Goal: Ask a question

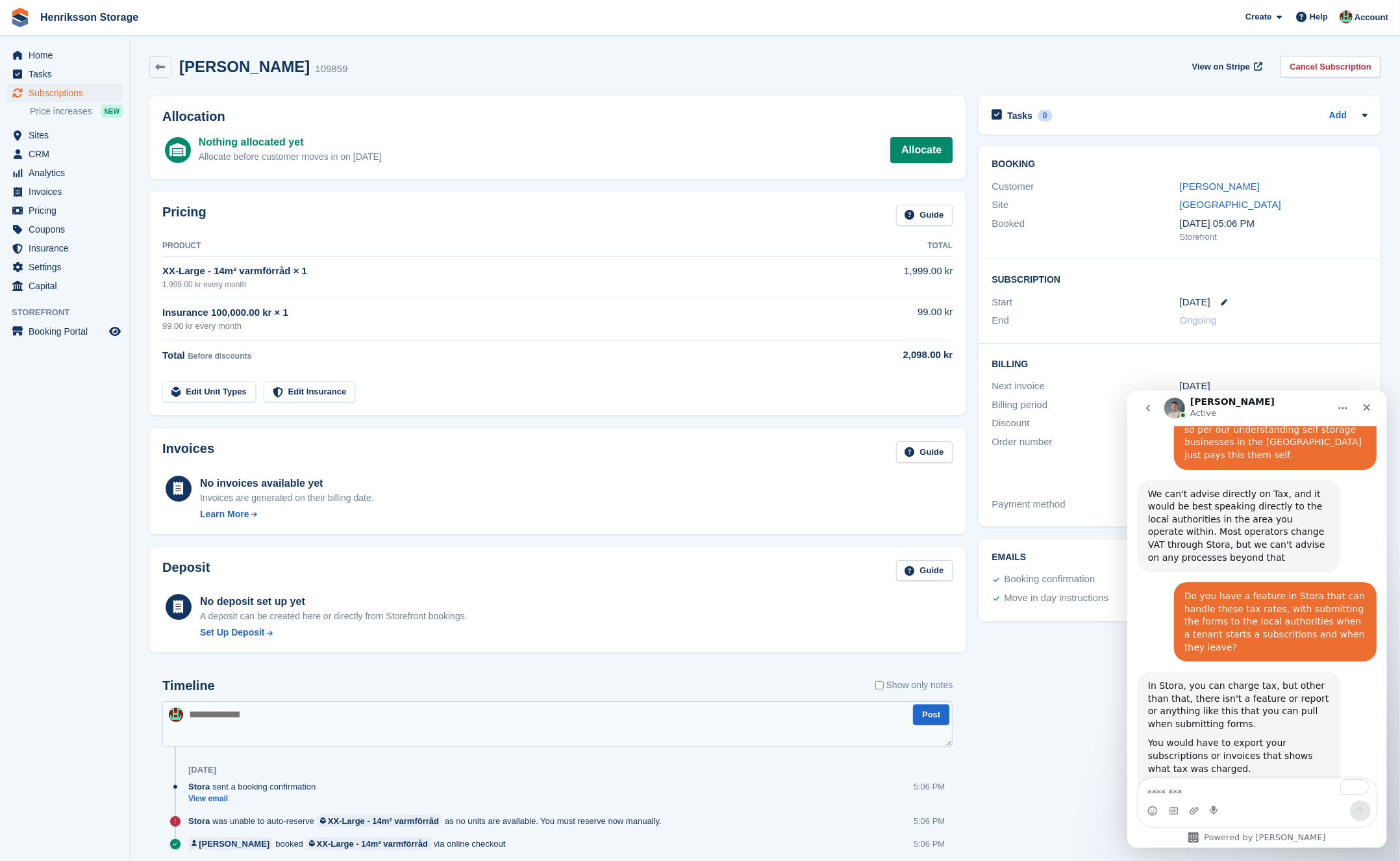
scroll to position [1358, 0]
click at [1211, 678] on div "In Stora, you can charge tax, but other than that, there isn't a feature or rep…" at bounding box center [1238, 703] width 182 height 51
drag, startPoint x: 1267, startPoint y: 587, endPoint x: 1231, endPoint y: 600, distance: 38.3
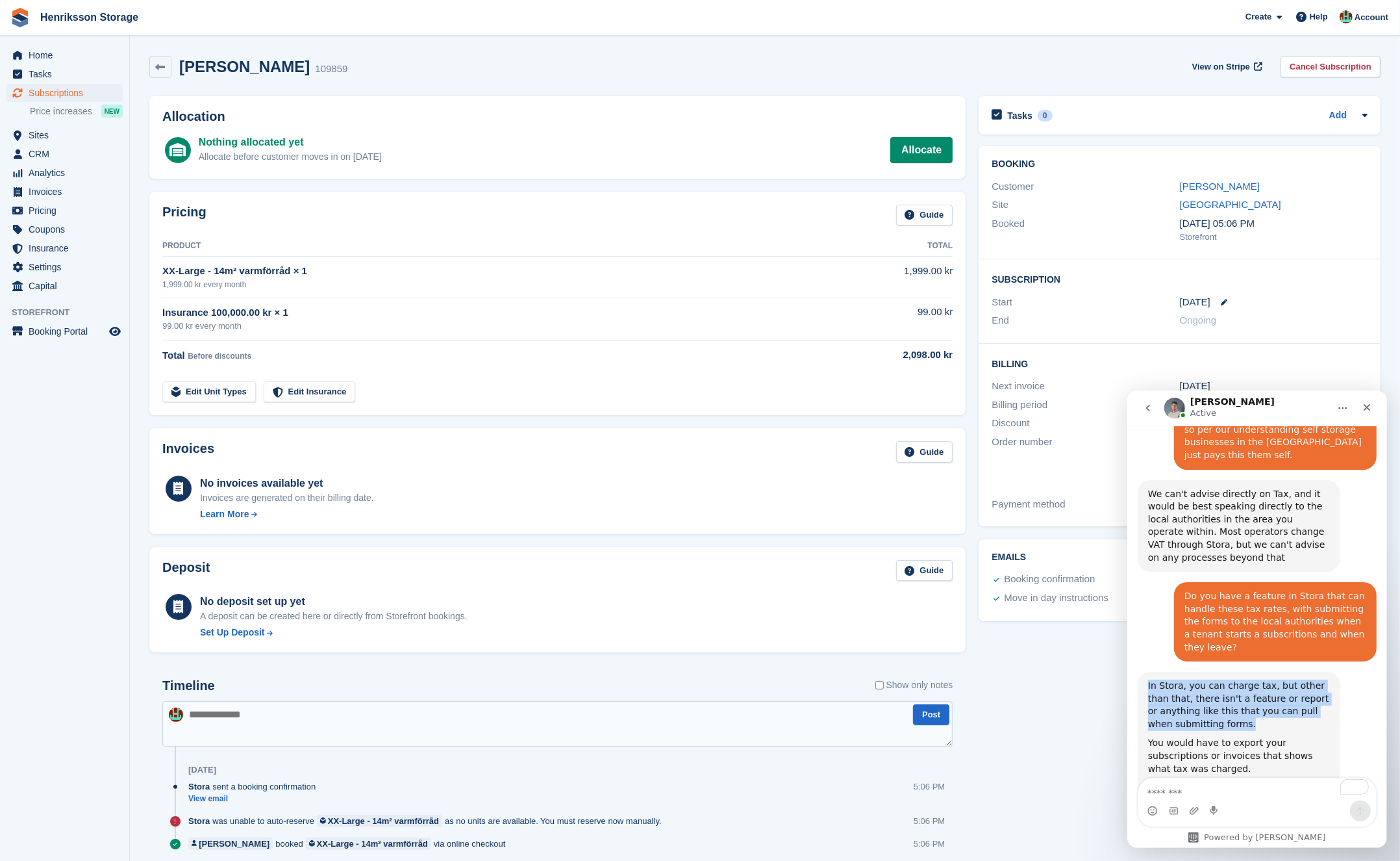
click at [1266, 678] on div "In Stora, you can charge tax, but other than that, there isn't a feature or rep…" at bounding box center [1238, 703] width 182 height 51
click at [1214, 678] on div "In Stora, you can charge tax, but other than that, there isn't a feature or rep…" at bounding box center [1238, 703] width 182 height 51
click at [1213, 678] on div "In Stora, you can charge tax, but other than that, there isn't a feature or rep…" at bounding box center [1238, 703] width 182 height 51
click at [1226, 678] on div "In Stora, you can charge tax, but other than that, there isn't a feature or rep…" at bounding box center [1238, 703] width 182 height 51
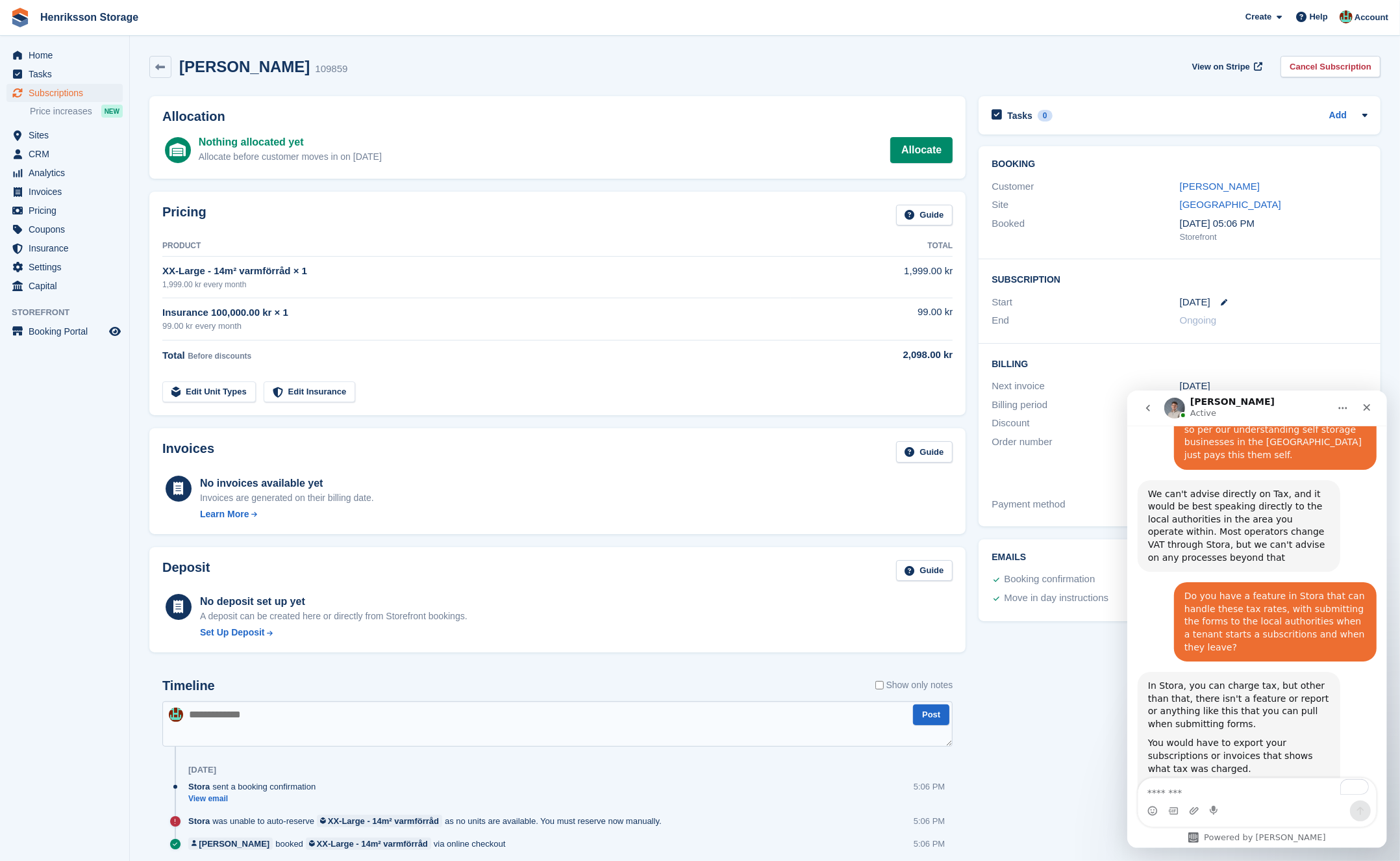
click at [1235, 678] on div "In Stora, you can charge tax, but other than that, there isn't a feature or rep…" at bounding box center [1238, 703] width 182 height 51
drag, startPoint x: 1244, startPoint y: 593, endPoint x: 1229, endPoint y: 604, distance: 18.6
click at [1244, 678] on div "In Stora, you can charge tax, but other than that, there isn't a feature or rep…" at bounding box center [1238, 703] width 182 height 51
click at [1224, 678] on div "In Stora, you can charge tax, but other than that, there isn't a feature or rep…" at bounding box center [1238, 703] width 182 height 51
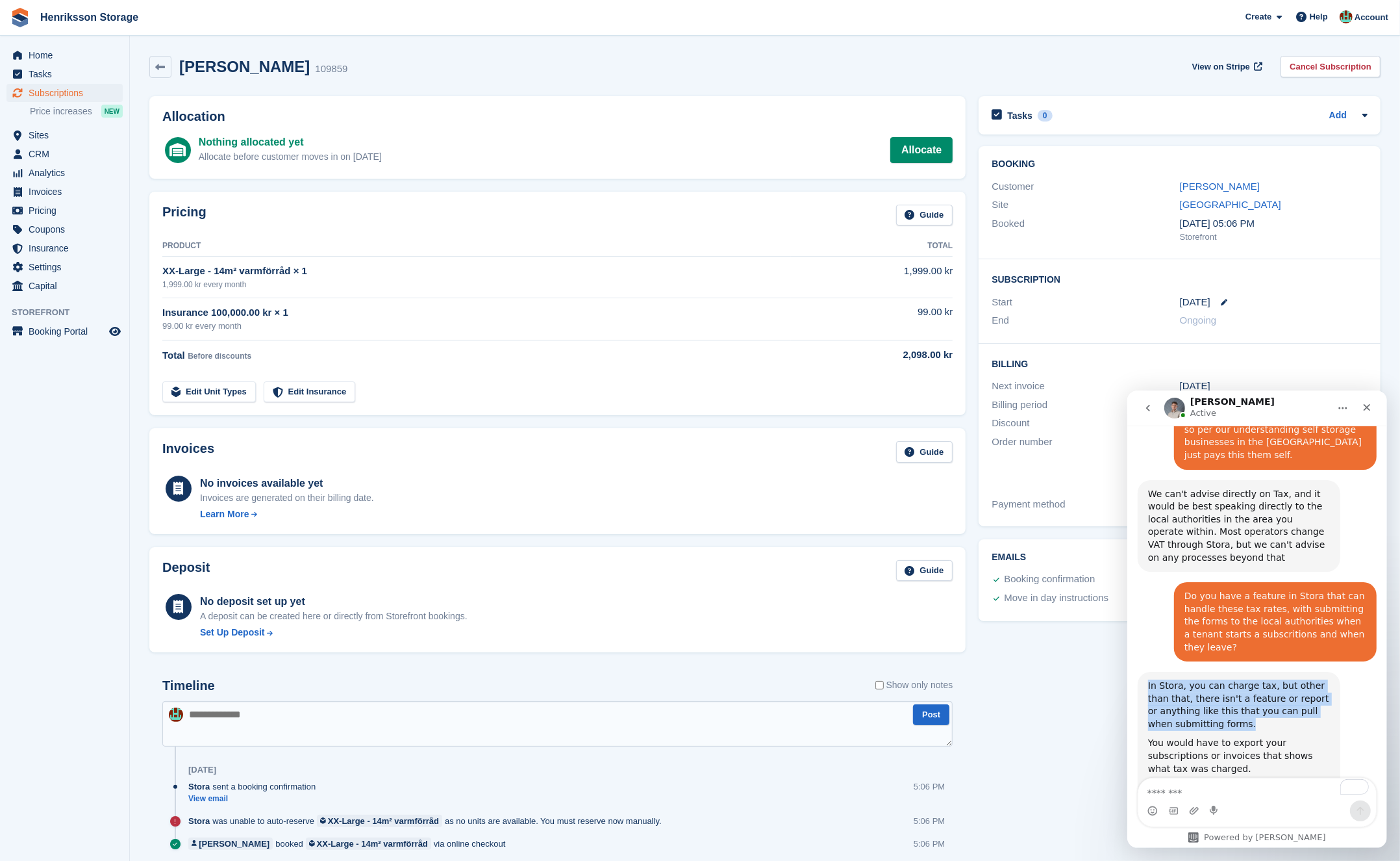
click at [1224, 678] on div "In Stora, you can charge tax, but other than that, there isn't a feature or rep…" at bounding box center [1238, 703] width 182 height 51
click at [1222, 736] on div "You would have to export your subscriptions or invoices that shows what tax was…" at bounding box center [1238, 755] width 182 height 38
click at [1235, 736] on div "You would have to export your subscriptions or invoices that shows what tax was…" at bounding box center [1238, 755] width 182 height 38
click at [1213, 781] on div "I am not sure what details you need to submin to the tax authorities, so you wi…" at bounding box center [1238, 813] width 182 height 64
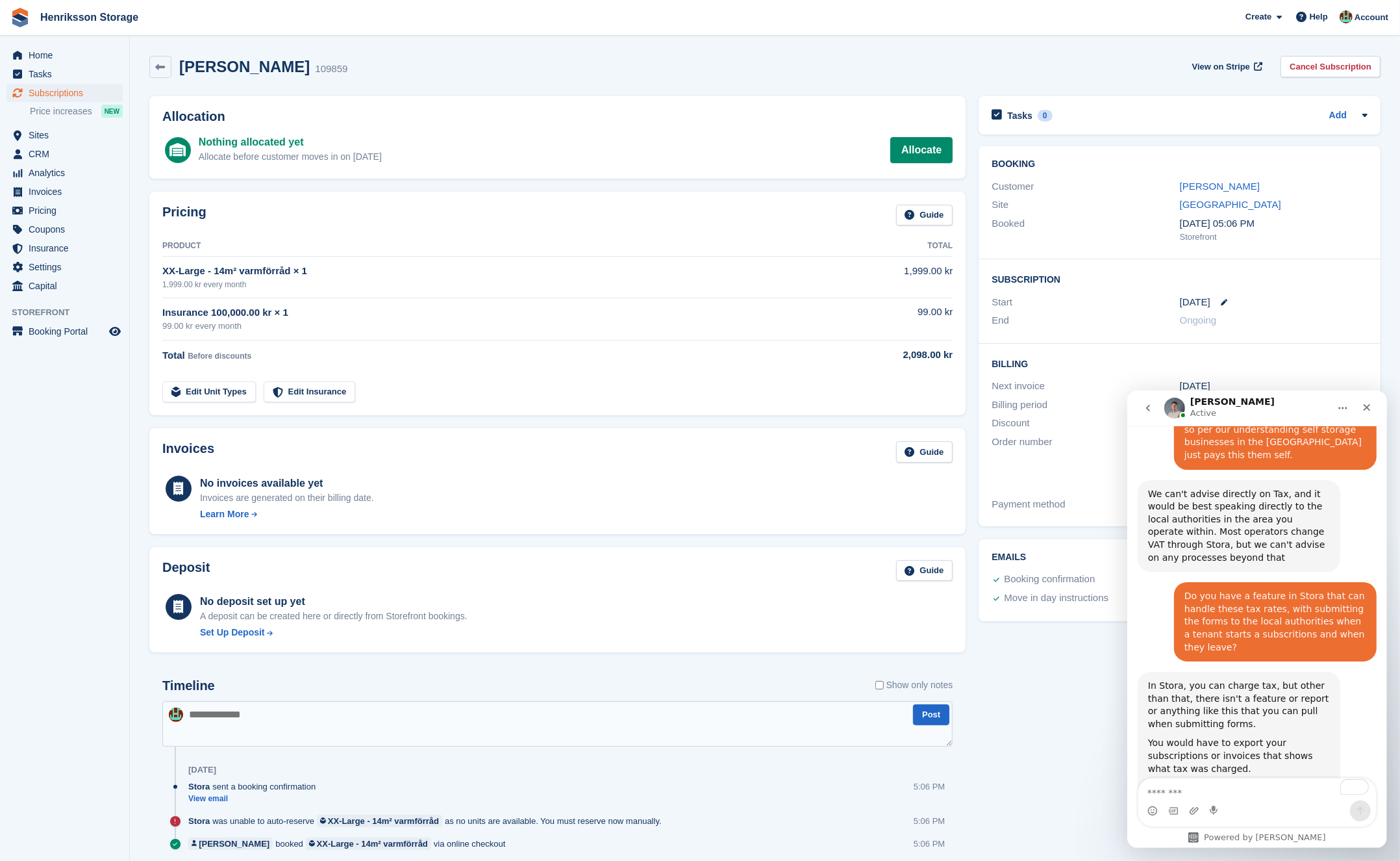
click at [1213, 781] on div "I am not sure what details you need to submin to the tax authorities, so you wi…" at bounding box center [1238, 813] width 182 height 64
drag, startPoint x: 1265, startPoint y: 690, endPoint x: 1246, endPoint y: 695, distance: 19.6
click at [1265, 781] on div "I am not sure what details you need to submin to the tax authorities, so you wi…" at bounding box center [1238, 813] width 182 height 64
drag, startPoint x: 1261, startPoint y: 738, endPoint x: 1148, endPoint y: 589, distance: 187.0
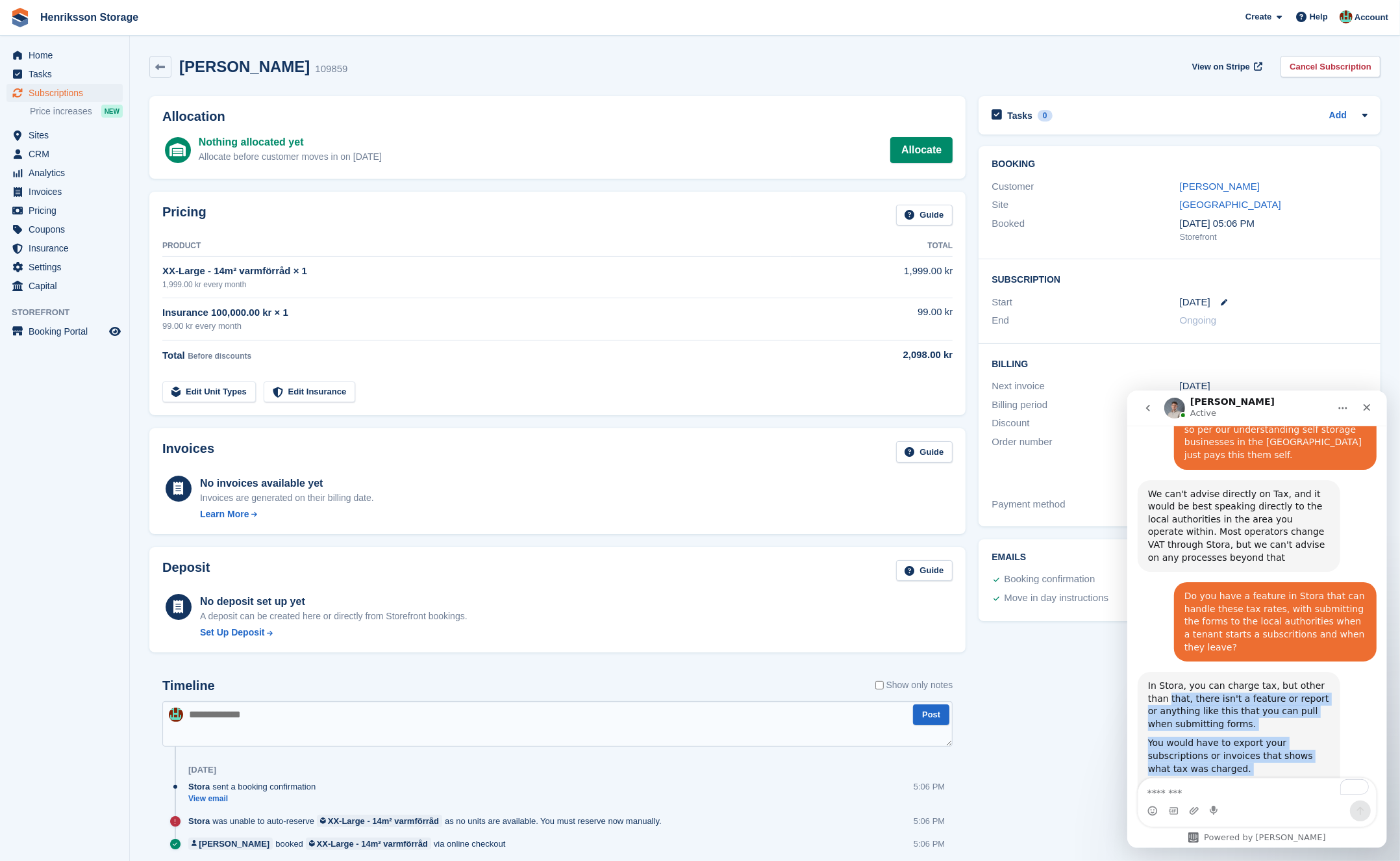
click at [1148, 678] on div "In Stora, you can charge tax, but other than that, there isn't a feature or rep…" at bounding box center [1238, 761] width 182 height 166
drag, startPoint x: 1147, startPoint y: 580, endPoint x: 1265, endPoint y: 738, distance: 197.2
click at [1265, 738] on div "In Stora, you can charge tax, but other than that, there isn't a feature or rep…" at bounding box center [1238, 761] width 182 height 166
copy div "In Stora, you can charge tax, but other than that, there isn't a feature or rep…"
click at [1220, 589] on div "Do you have a feature in Stora that can handle these tax rates, with submitting…" at bounding box center [1274, 621] width 182 height 64
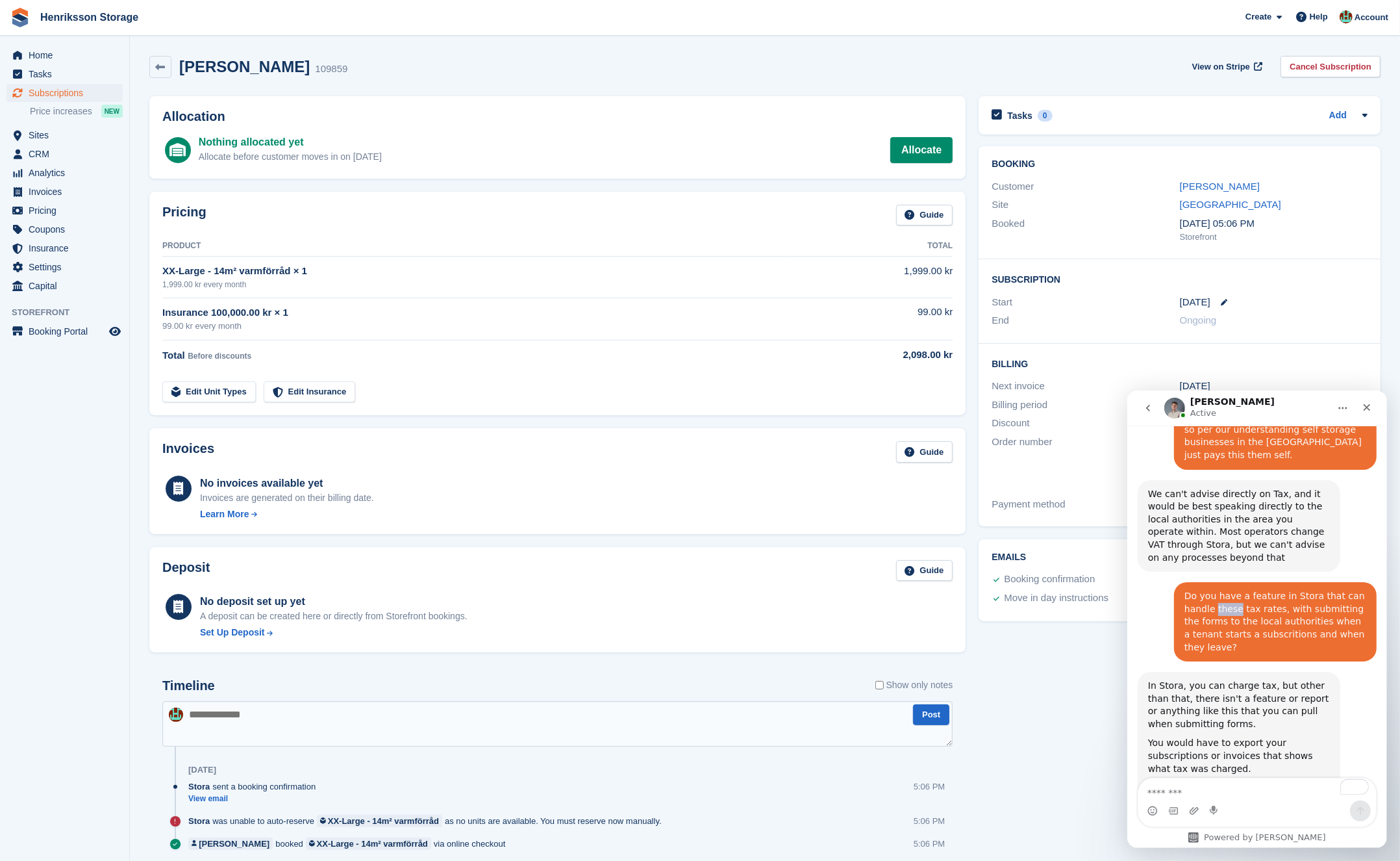
click at [1220, 589] on div "Do you have a feature in Stora that can handle these tax rates, with submitting…" at bounding box center [1274, 621] width 182 height 64
copy div "Do you have a feature in Stora that can handle these tax rates, with submitting…"
click at [1204, 790] on textarea "To enrich screen reader interactions, please activate Accessibility in Grammarl…" at bounding box center [1256, 788] width 238 height 22
paste textarea "**********"
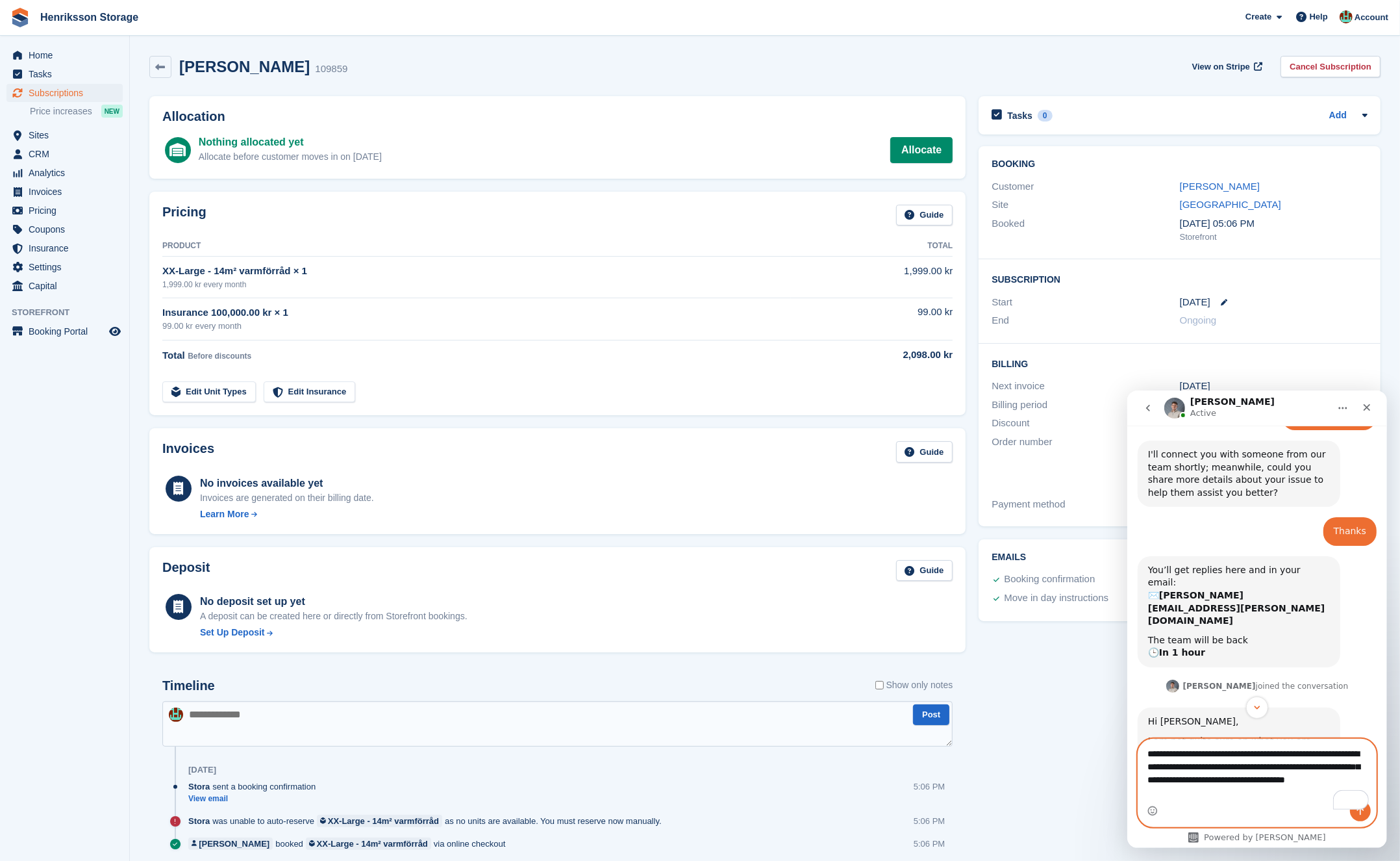
scroll to position [1162, 0]
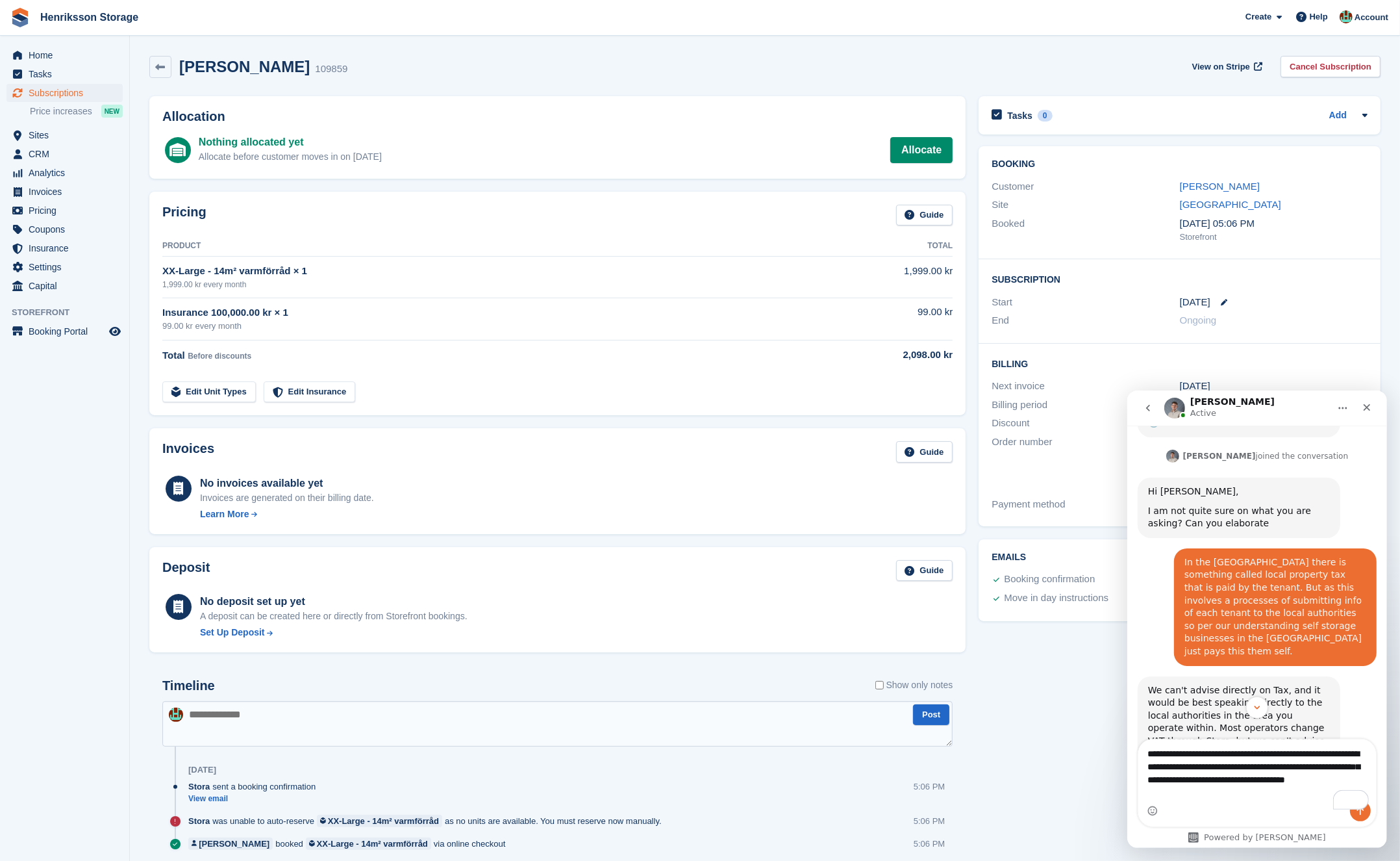
click at [1217, 555] on div "In the [GEOGRAPHIC_DATA] there is something called local property tax that is p…" at bounding box center [1274, 606] width 182 height 102
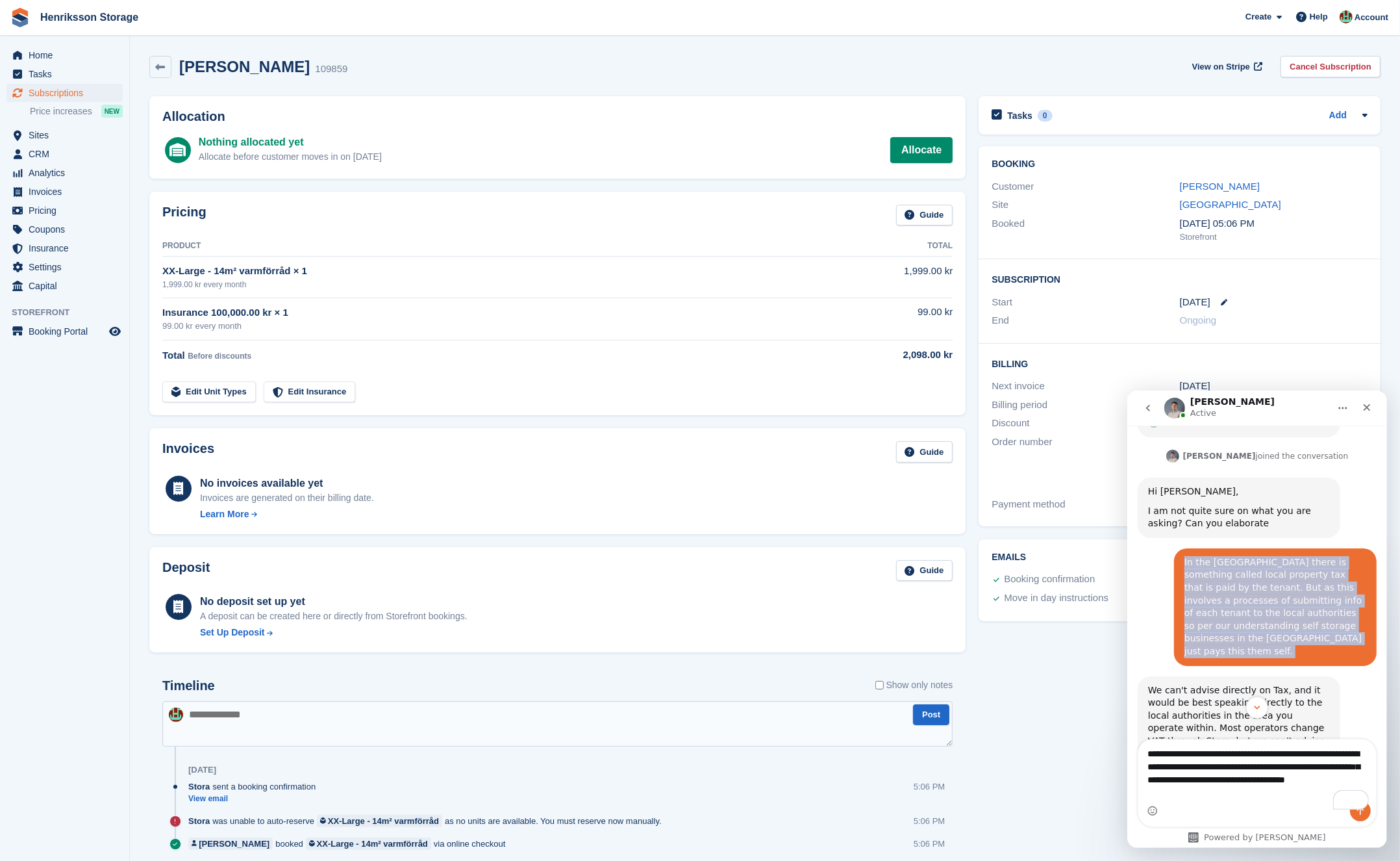
click at [1217, 555] on div "In the [GEOGRAPHIC_DATA] there is something called local property tax that is p…" at bounding box center [1274, 606] width 182 height 102
copy div "In the [GEOGRAPHIC_DATA] there is something called local property tax that is p…"
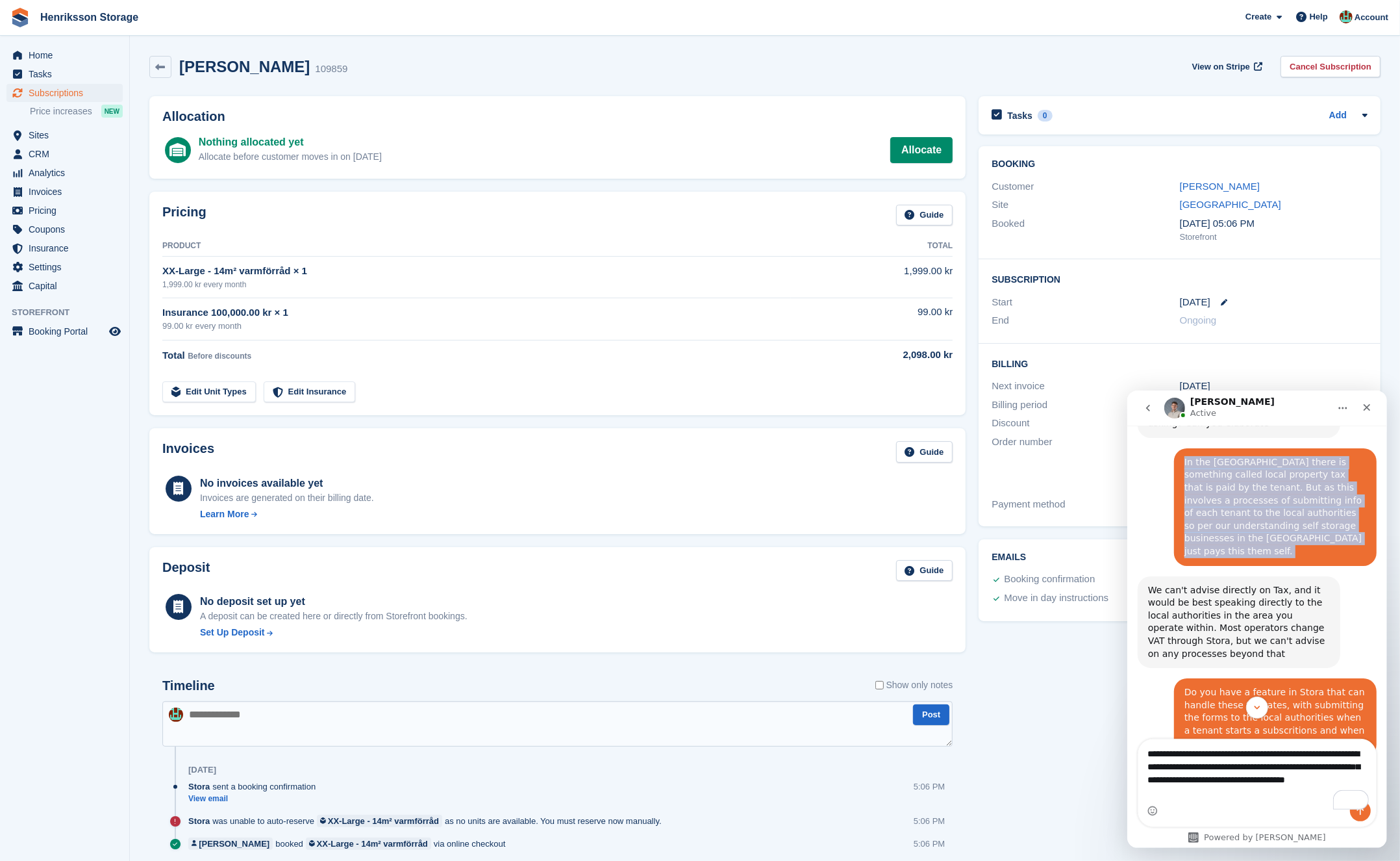
scroll to position [1316, 0]
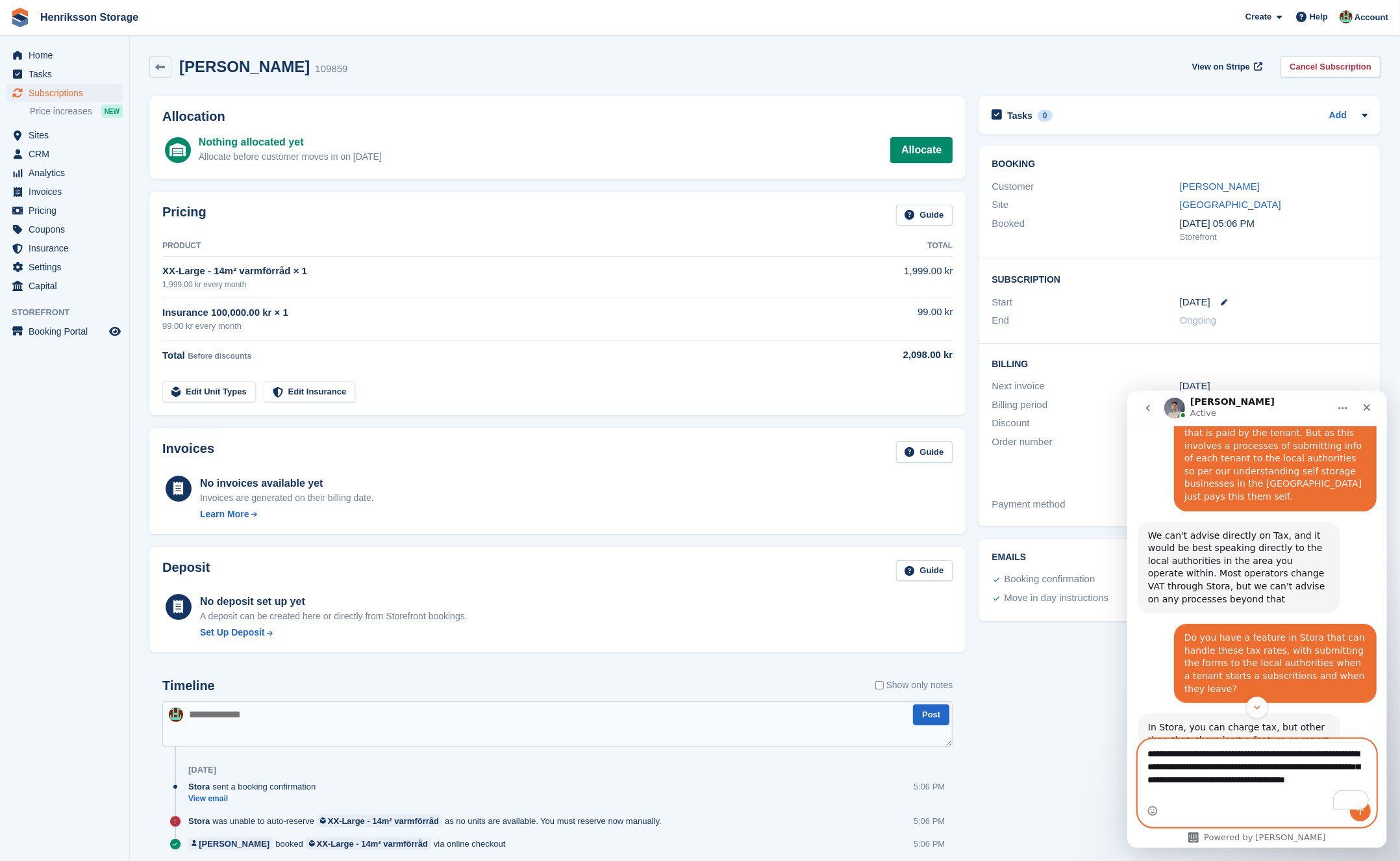
click at [1146, 738] on textarea "**********" at bounding box center [1256, 775] width 239 height 74
paste textarea "**********"
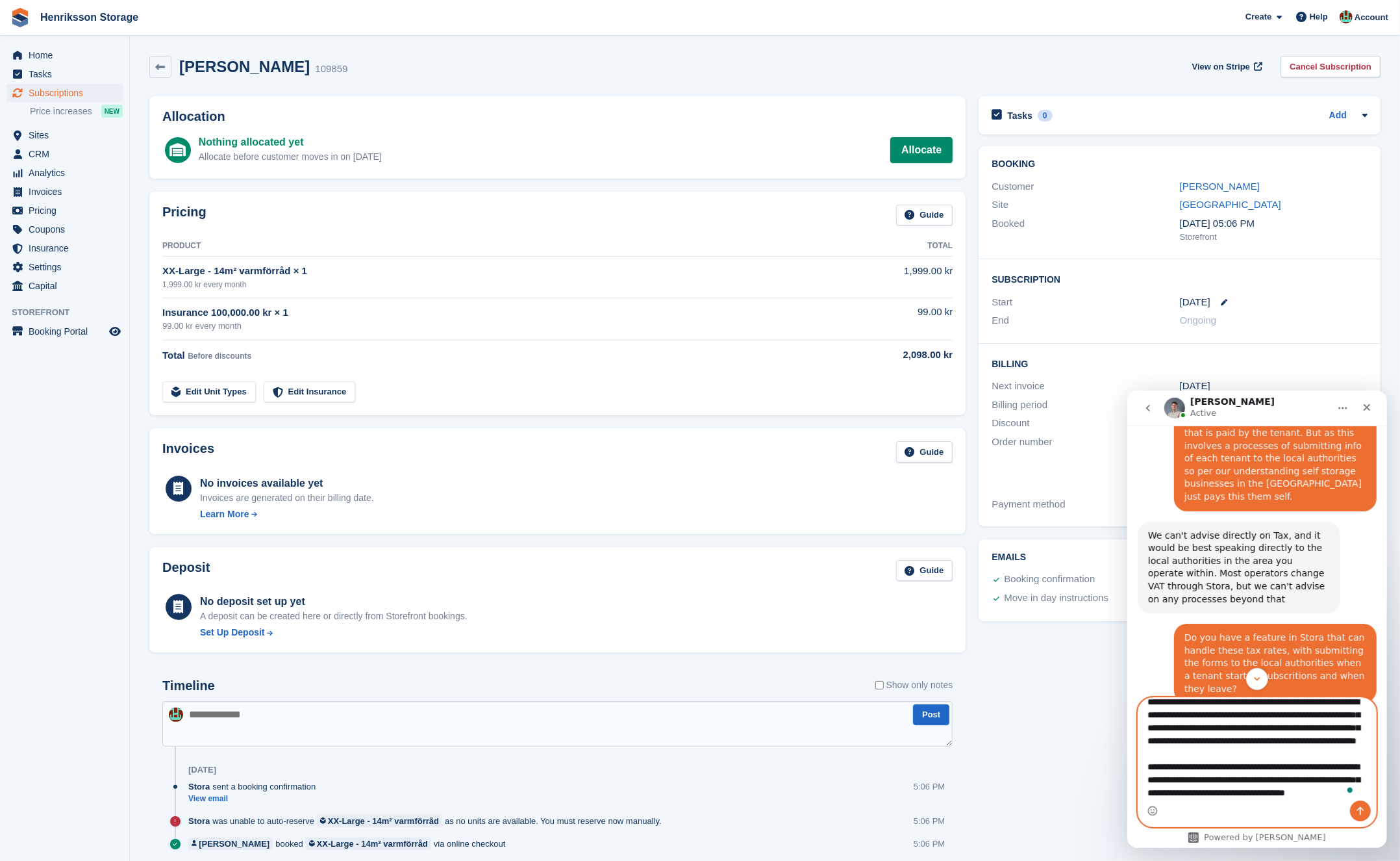
scroll to position [16, 0]
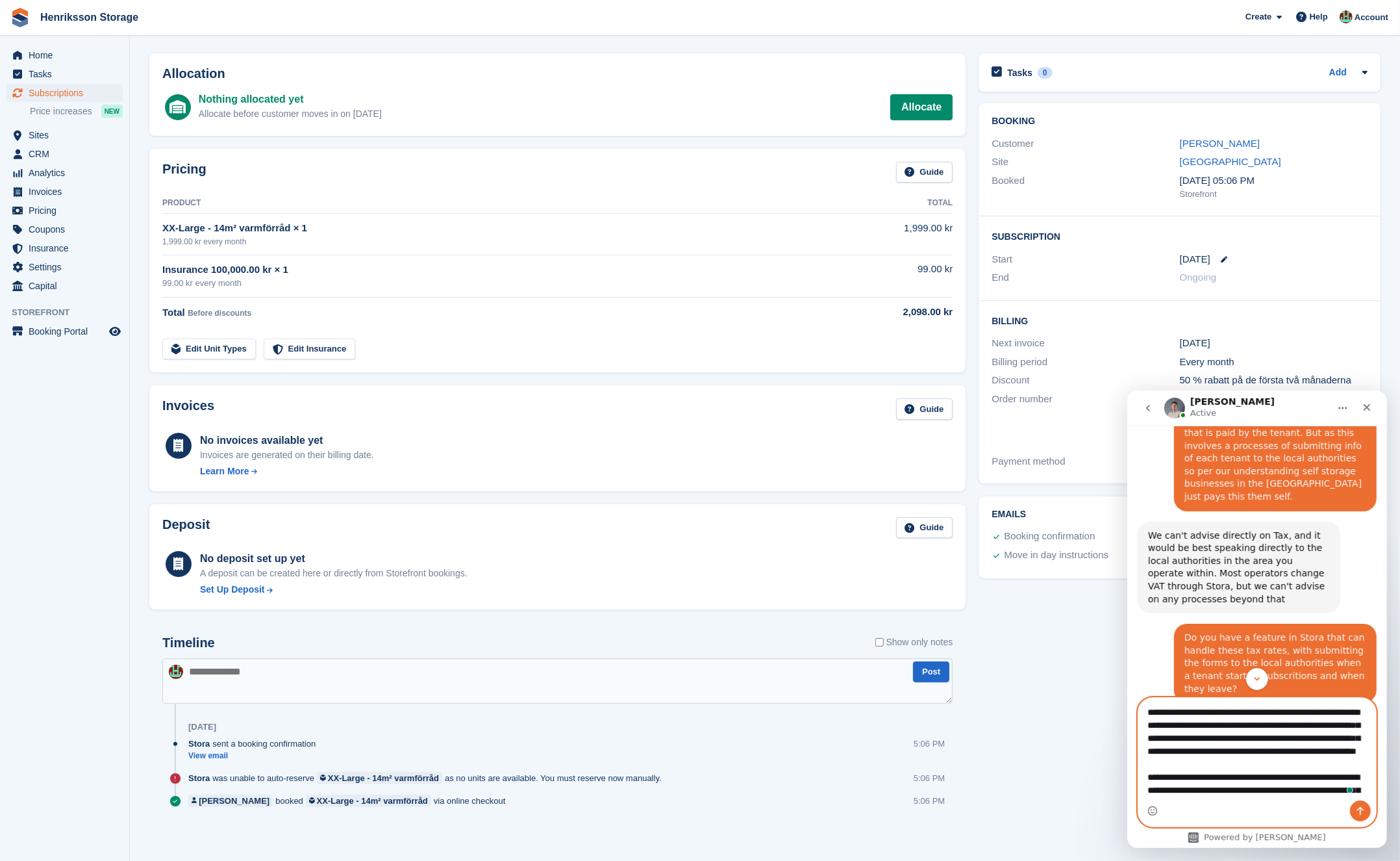
drag, startPoint x: 1302, startPoint y: 779, endPoint x: 1151, endPoint y: 615, distance: 222.9
click at [1151, 614] on div "Ask us anything, or share your feedback. How can we help? Fin • 2h ago I need h…" at bounding box center [1256, 635] width 260 height 423
type textarea "**********"
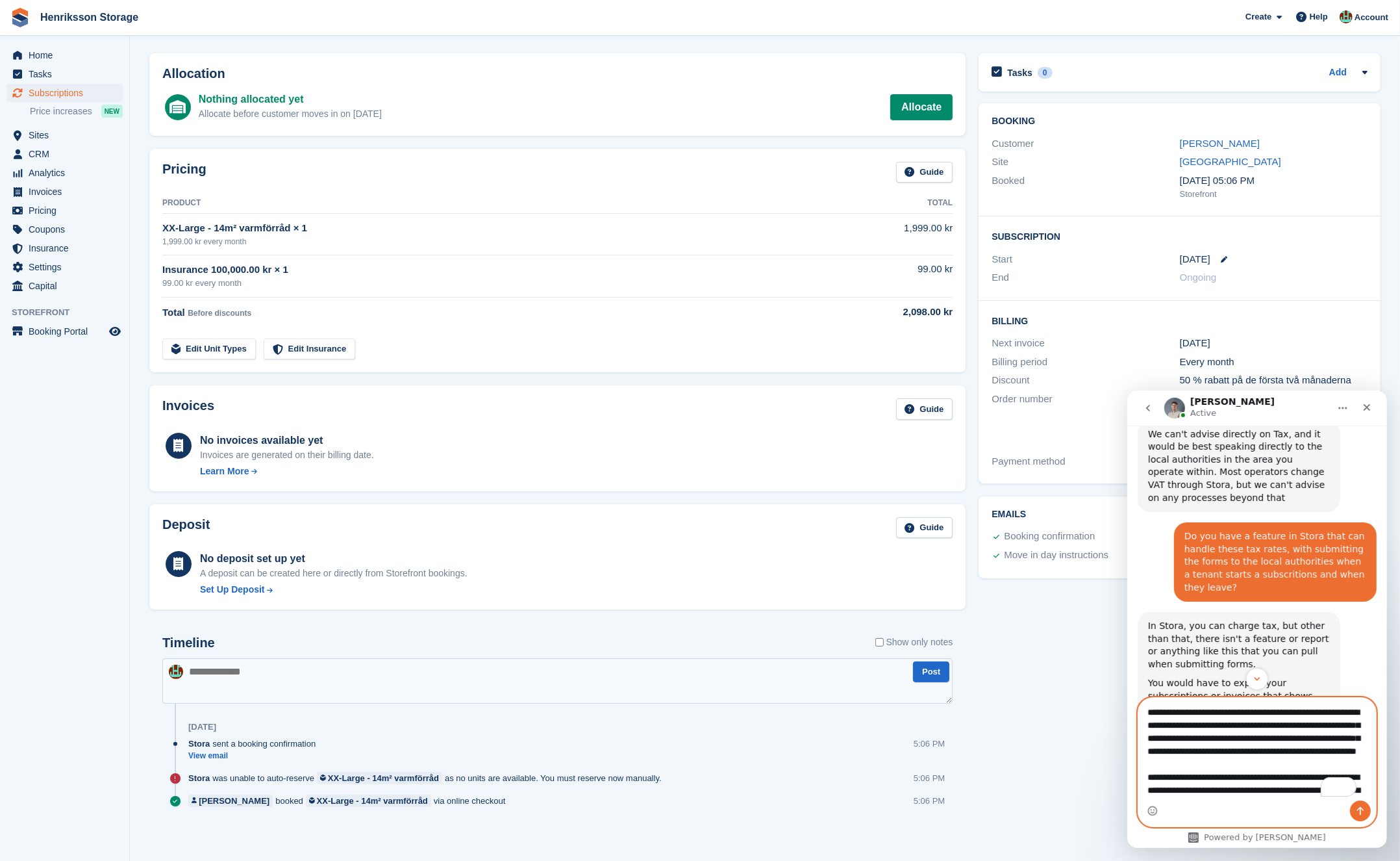
scroll to position [1438, 0]
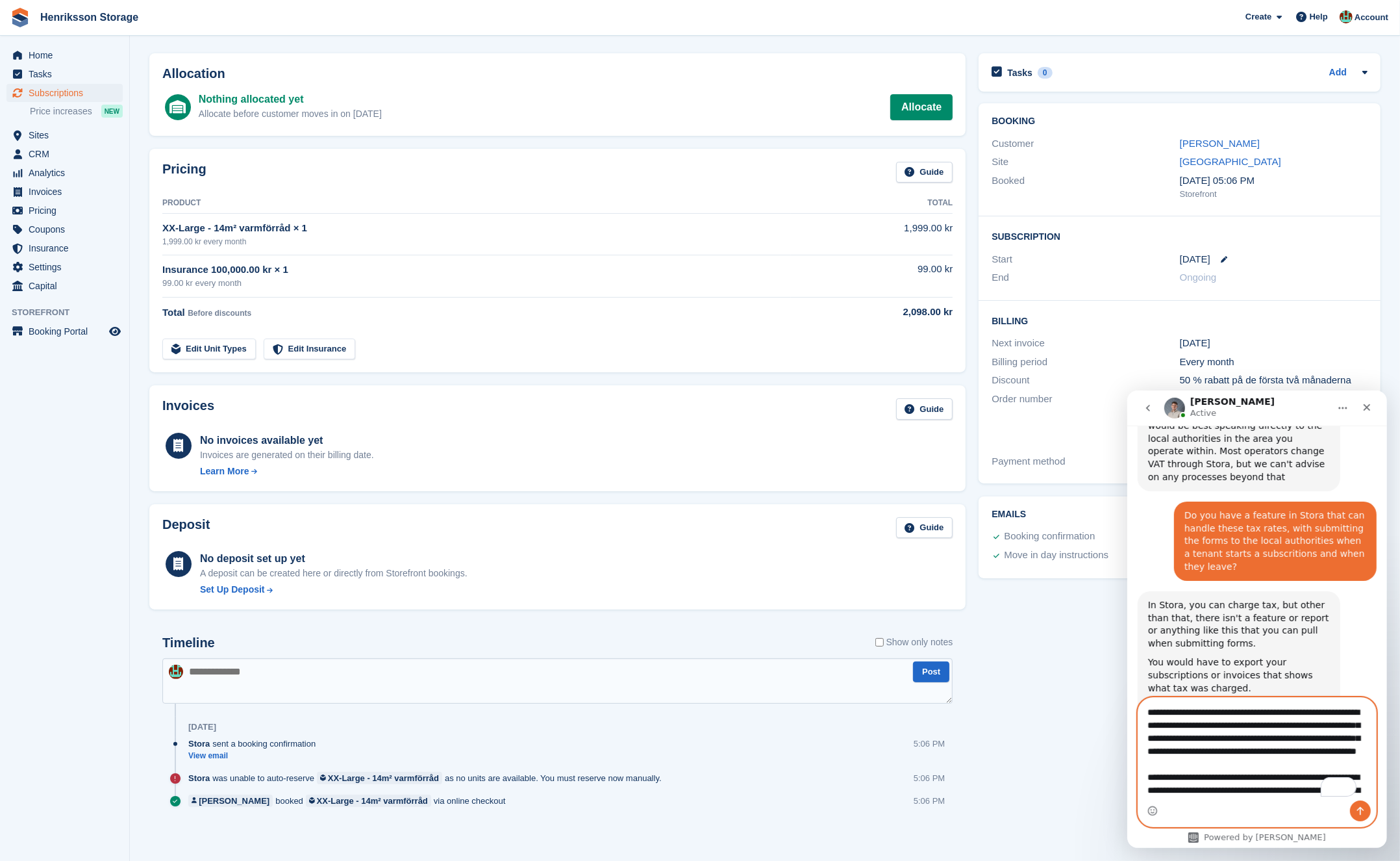
click at [1238, 771] on textarea "**********" at bounding box center [1256, 748] width 239 height 103
click at [1239, 770] on textarea "**********" at bounding box center [1256, 748] width 239 height 103
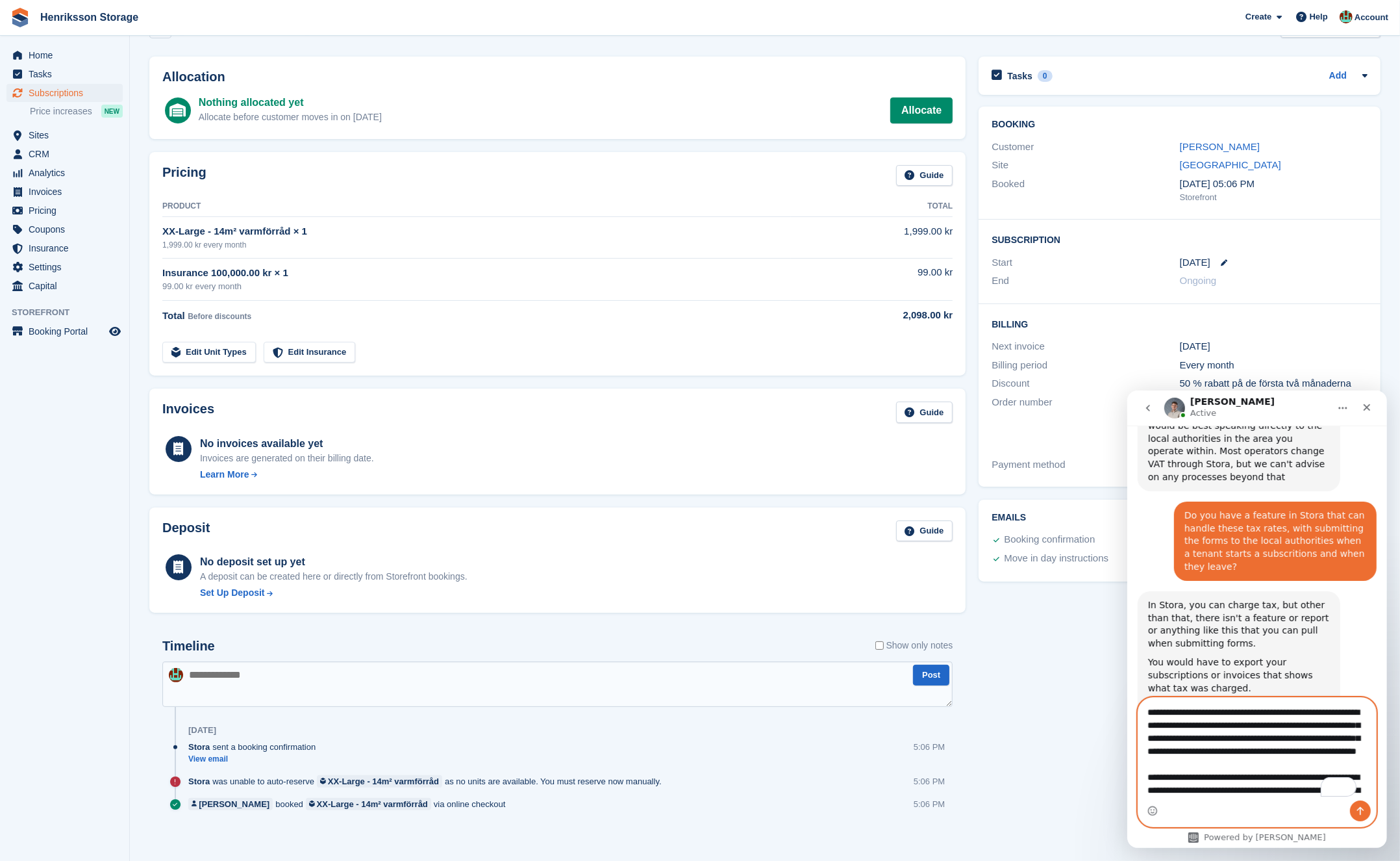
scroll to position [62, 0]
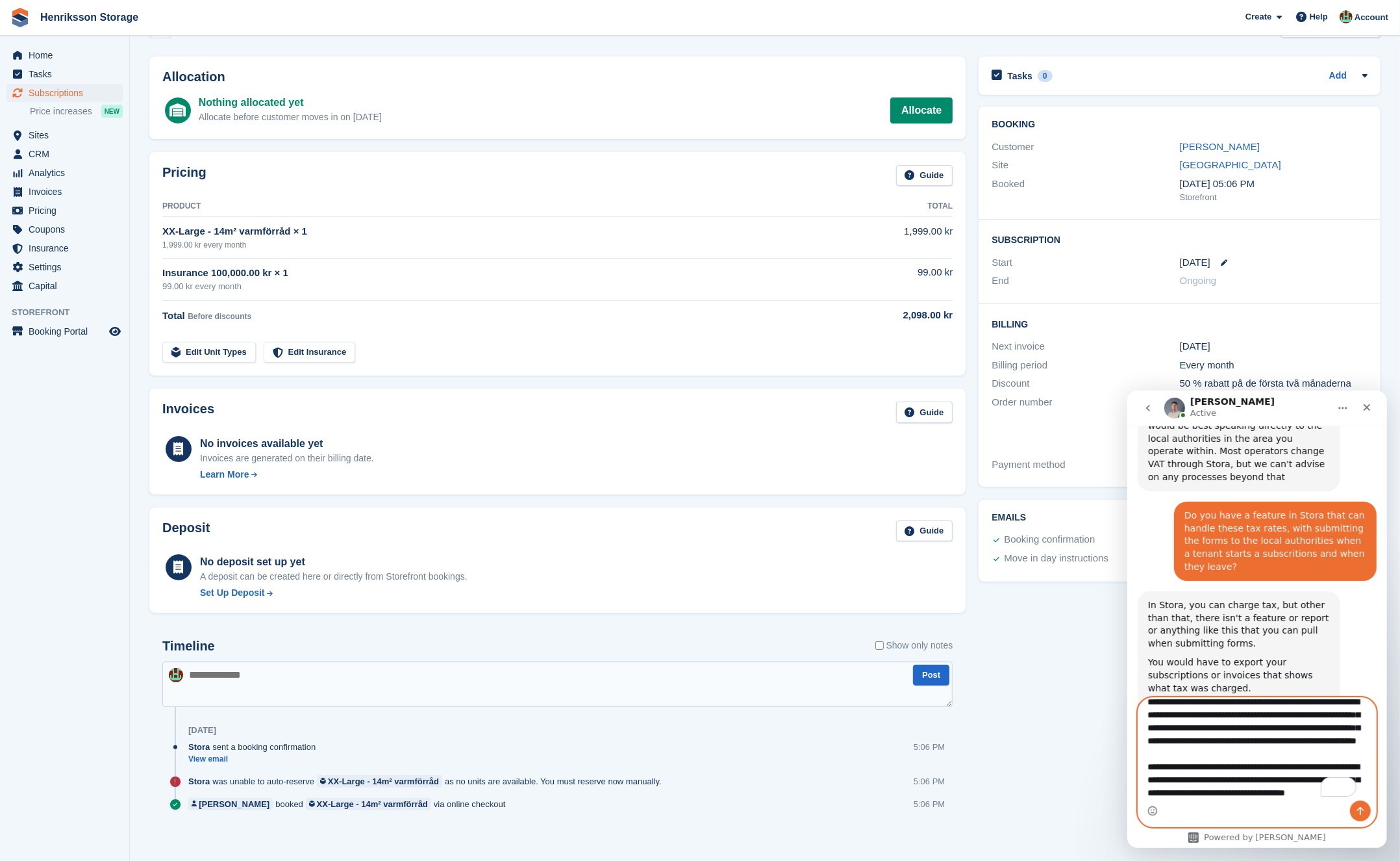
drag, startPoint x: 1143, startPoint y: 705, endPoint x: 1239, endPoint y: 862, distance: 184.0
click at [1239, 847] on html "[PERSON_NAME] Active Ask us anything, or share your feedback. How can we help? …" at bounding box center [1256, 618] width 260 height 457
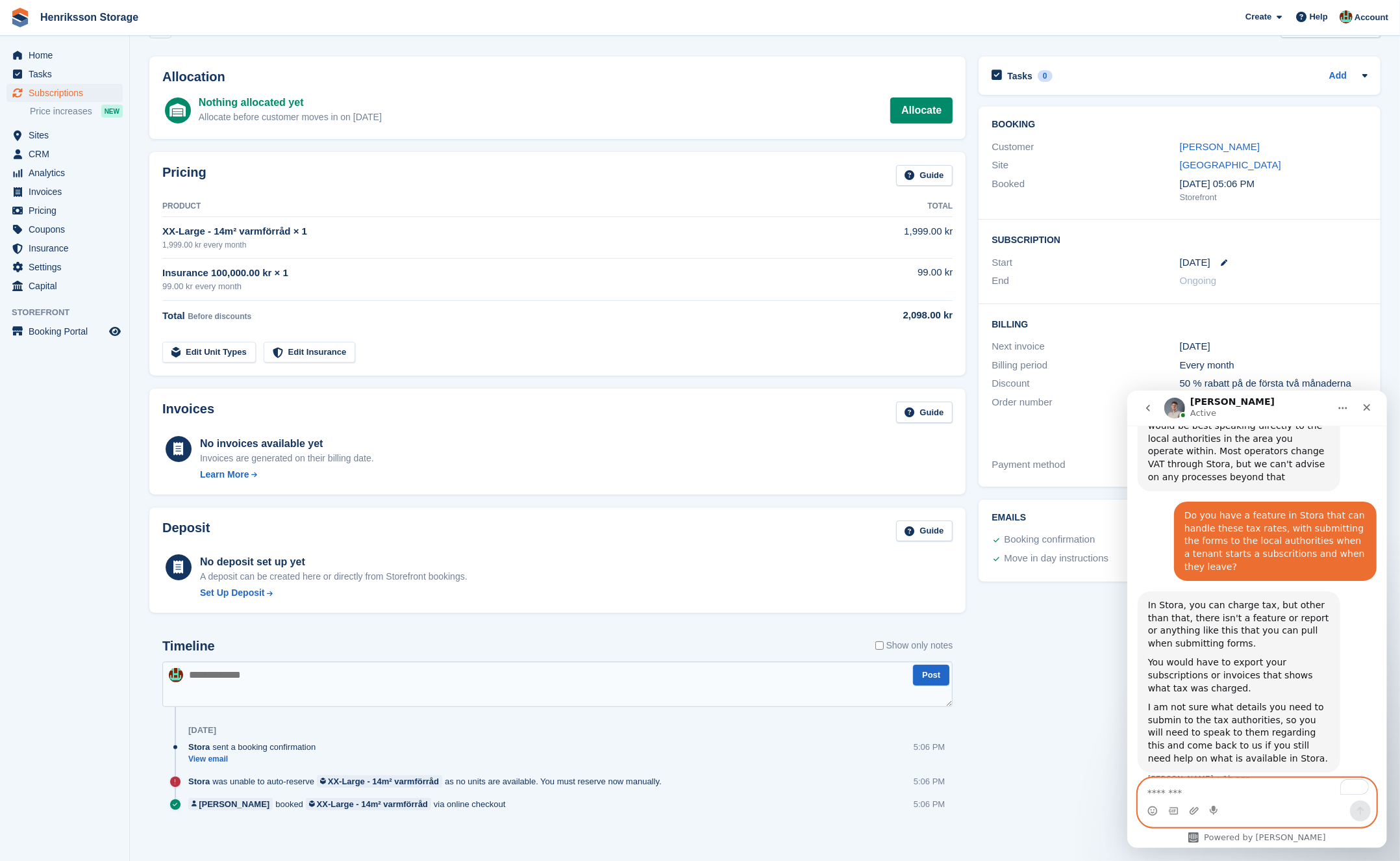
scroll to position [1358, 0]
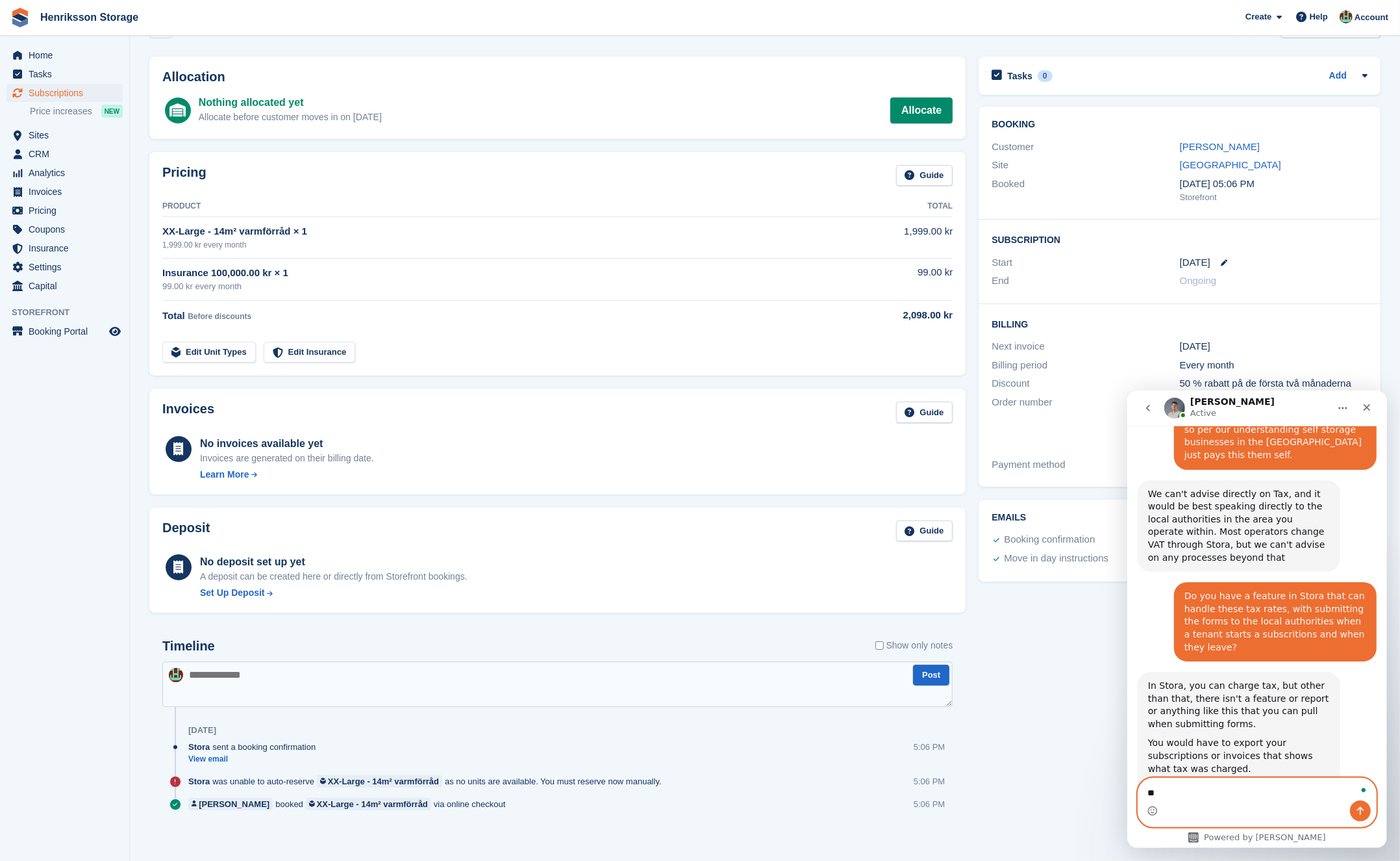
type textarea "*"
type textarea "**********"
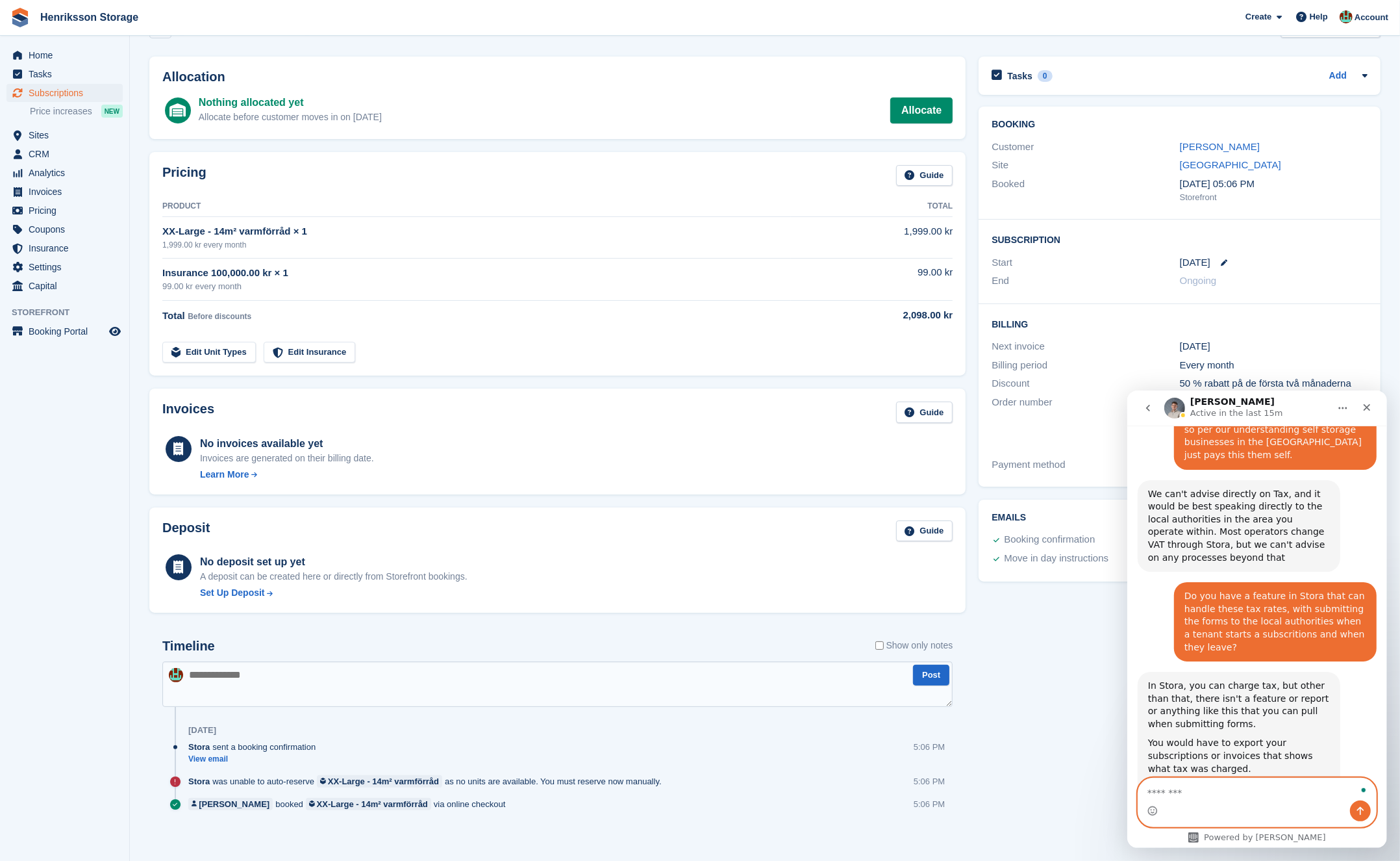
scroll to position [1396, 0]
